Goal: Find specific page/section: Find specific page/section

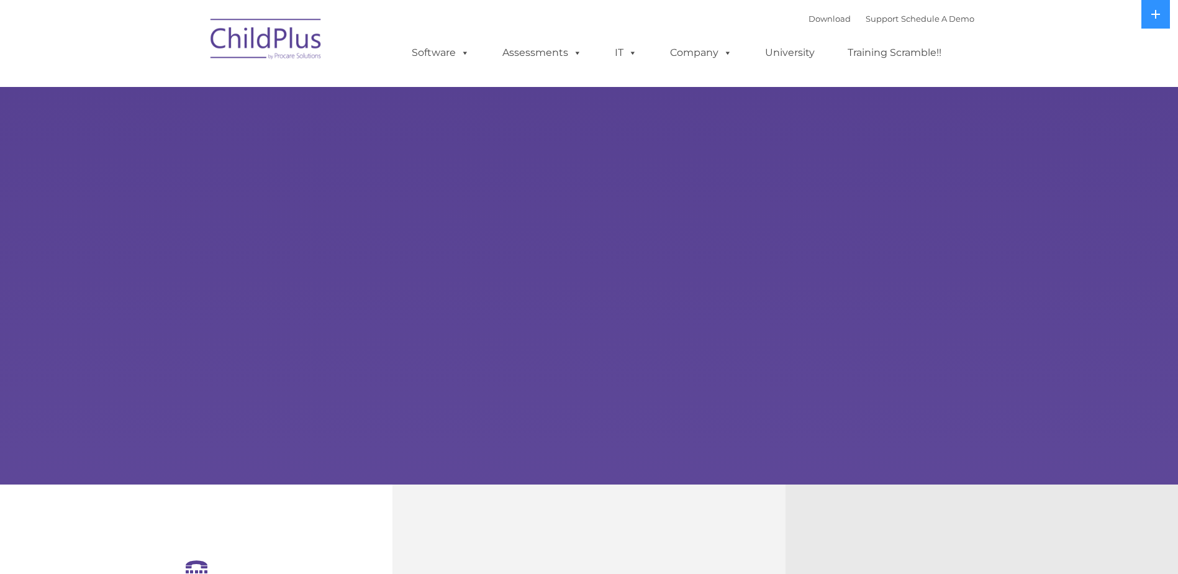
select select "MEDIUM"
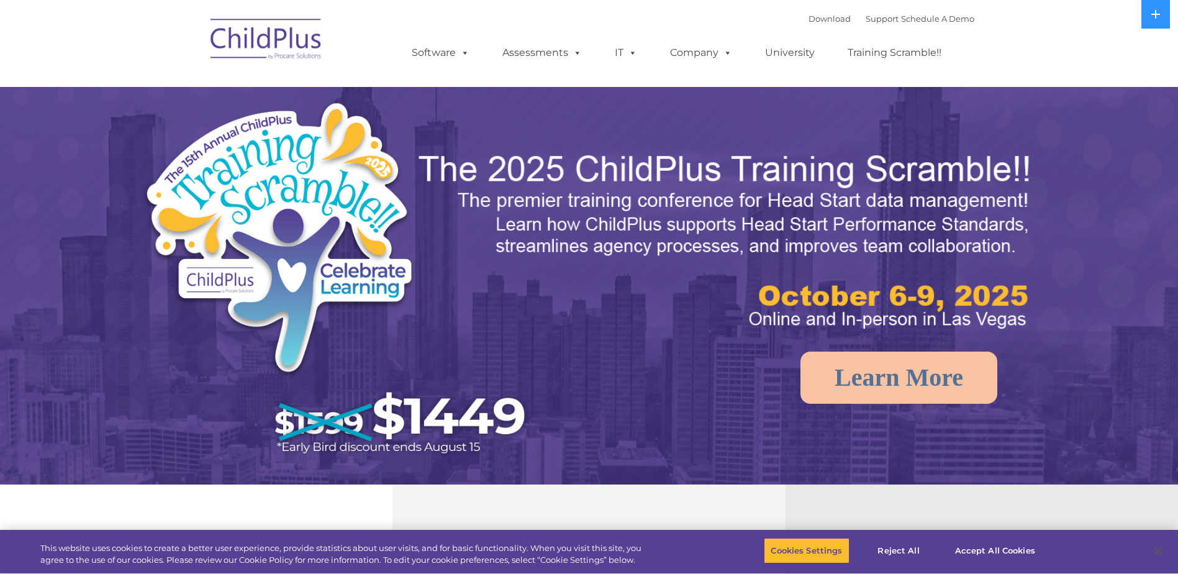
select select "MEDIUM"
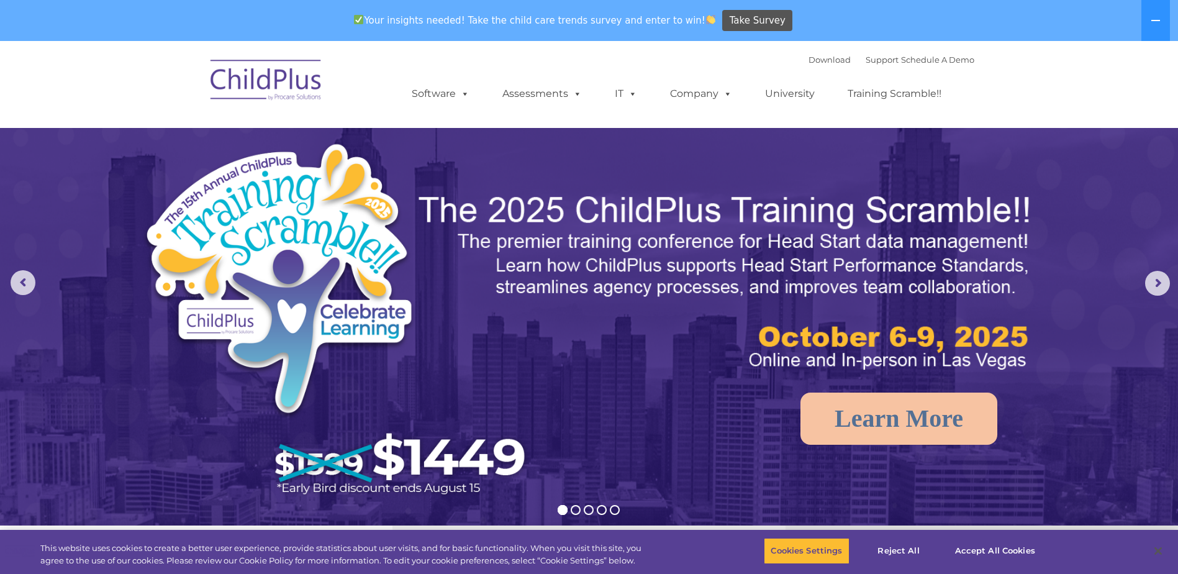
click at [49, 97] on nav "Download Support | Schedule A Demo  MENU MENU Software ChildPlus: The original…" at bounding box center [589, 84] width 1178 height 87
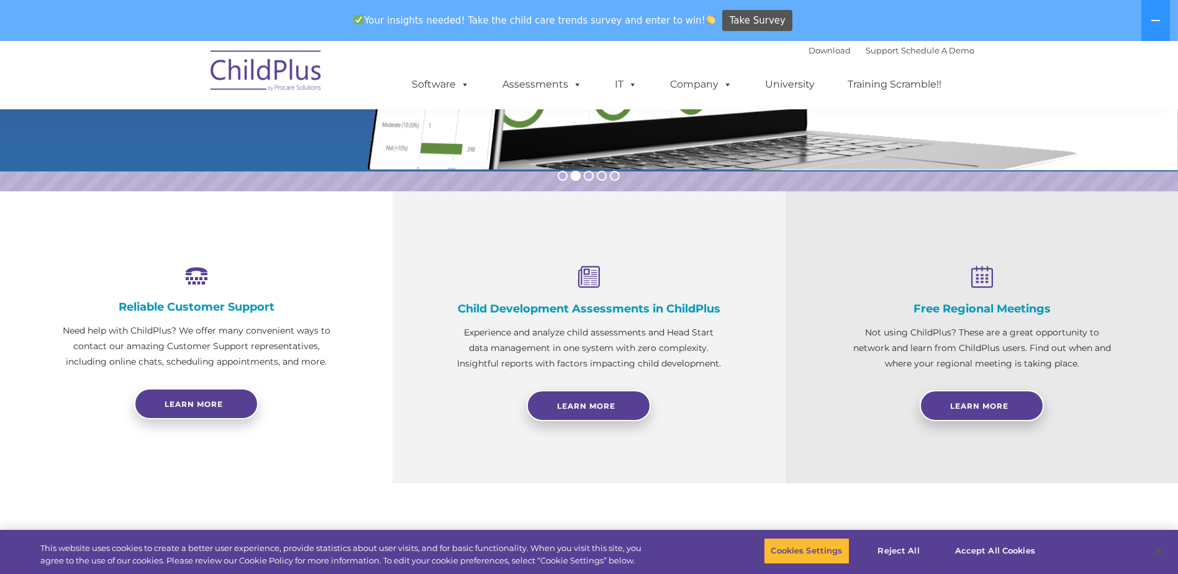
scroll to position [342, 0]
